Goal: Navigation & Orientation: Find specific page/section

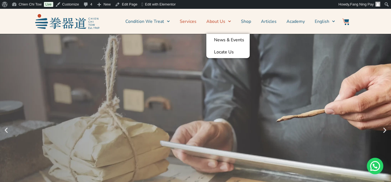
click at [188, 22] on link "Services" at bounding box center [188, 22] width 17 height 14
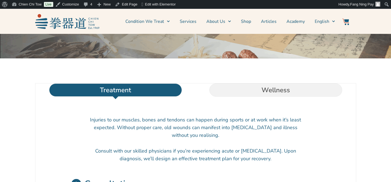
scroll to position [156, 0]
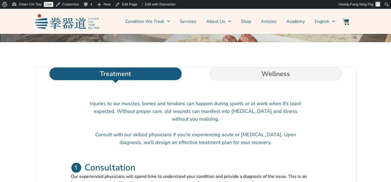
drag, startPoint x: 281, startPoint y: 89, endPoint x: 269, endPoint y: 76, distance: 17.1
click at [281, 80] on li "Wellness" at bounding box center [276, 73] width 160 height 13
